Goal: Task Accomplishment & Management: Manage account settings

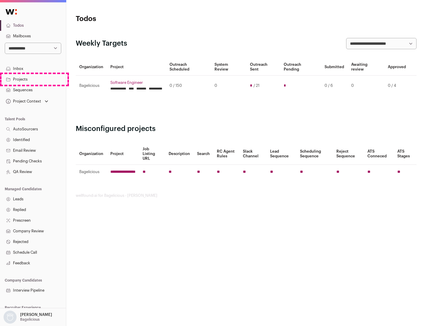
click at [33, 79] on link "Projects" at bounding box center [33, 79] width 66 height 11
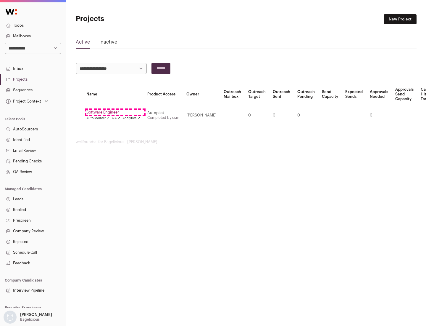
click at [115, 112] on link "Software Engineer" at bounding box center [113, 112] width 54 height 5
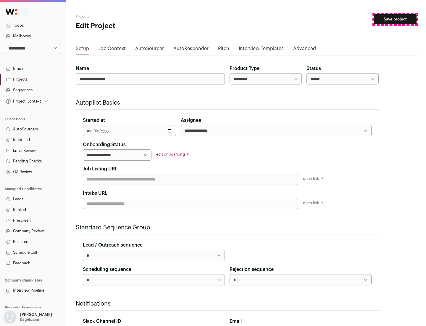
click at [395, 19] on button "Save project" at bounding box center [395, 19] width 43 height 10
